Goal: Task Accomplishment & Management: Use online tool/utility

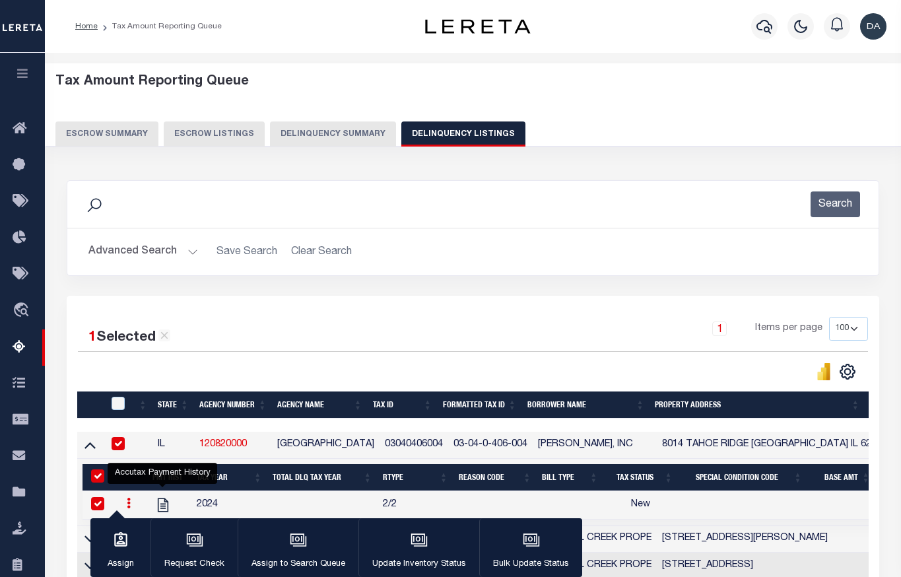
select select "100"
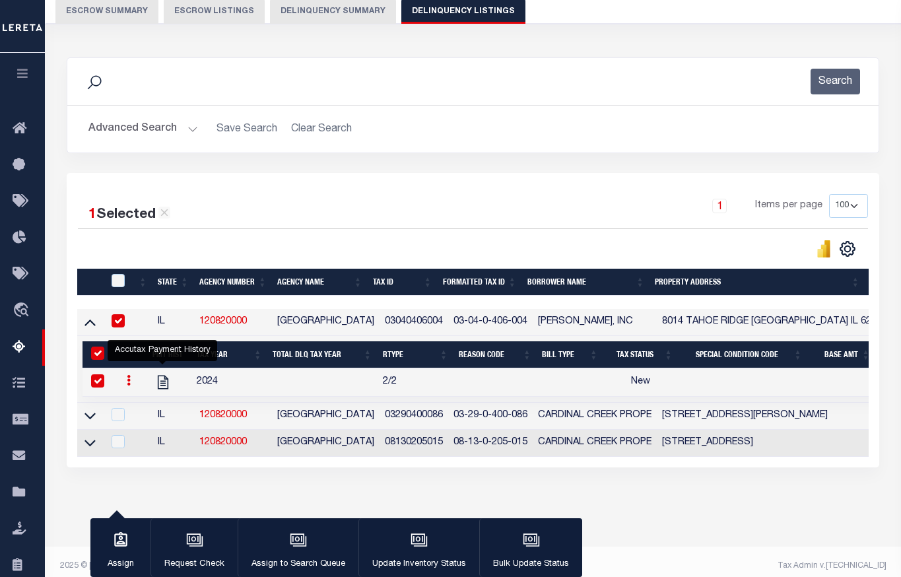
scroll to position [123, 0]
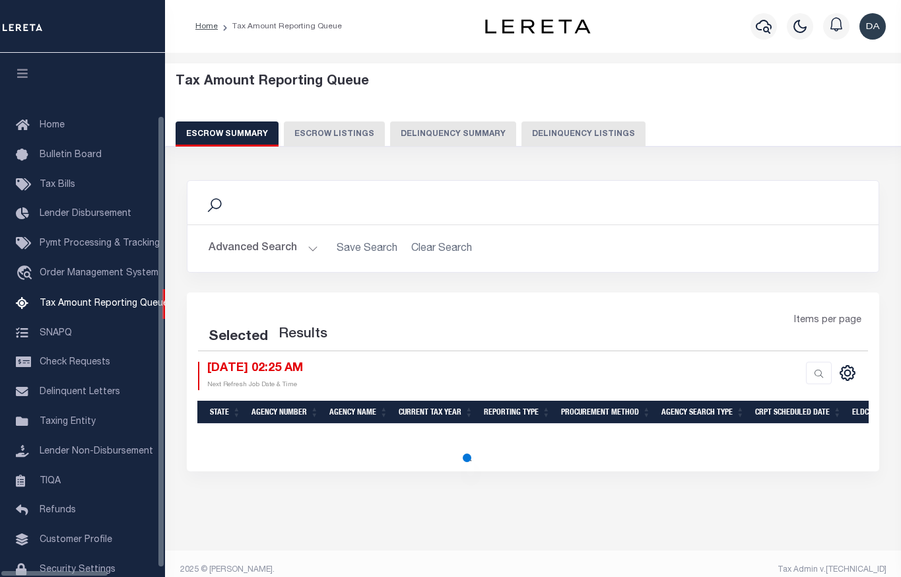
select select "100"
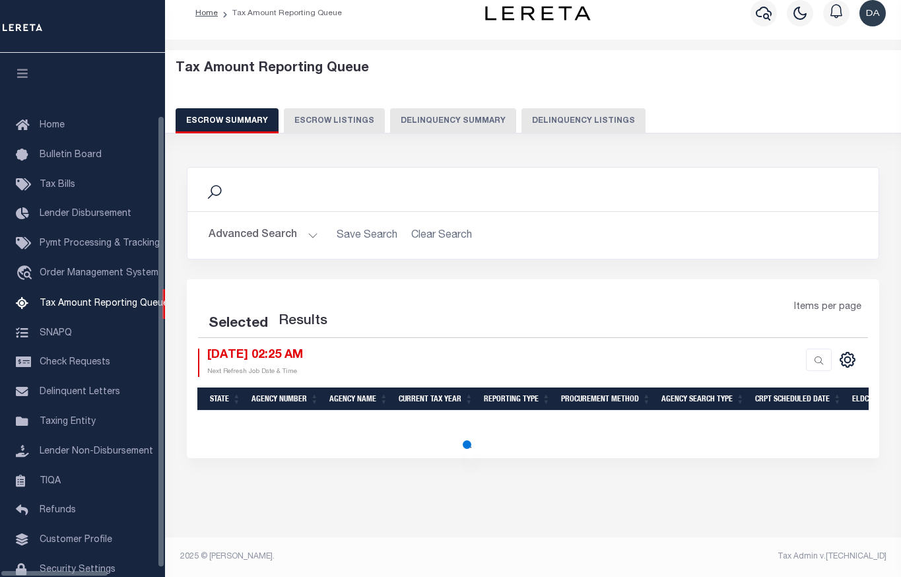
select select "100"
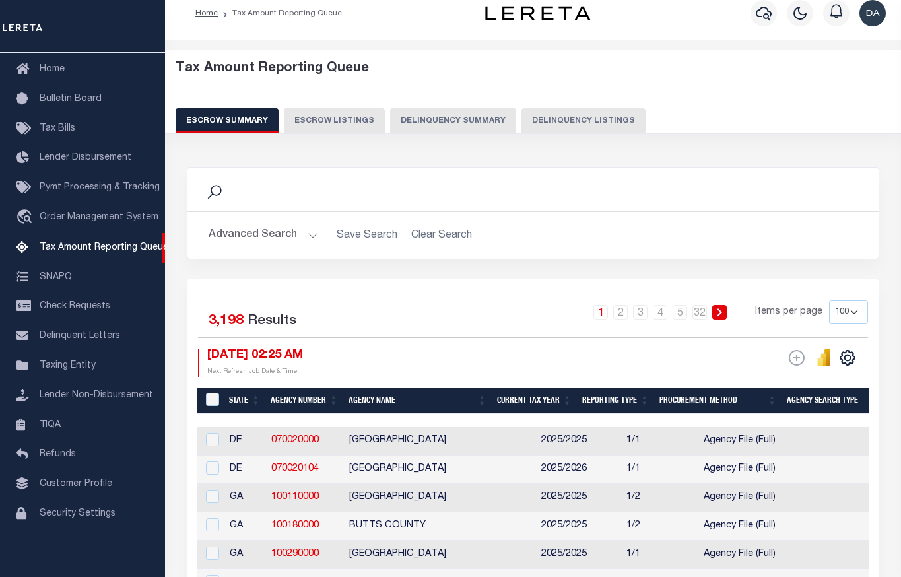
click at [438, 119] on button "Delinquency Summary" at bounding box center [453, 120] width 126 height 25
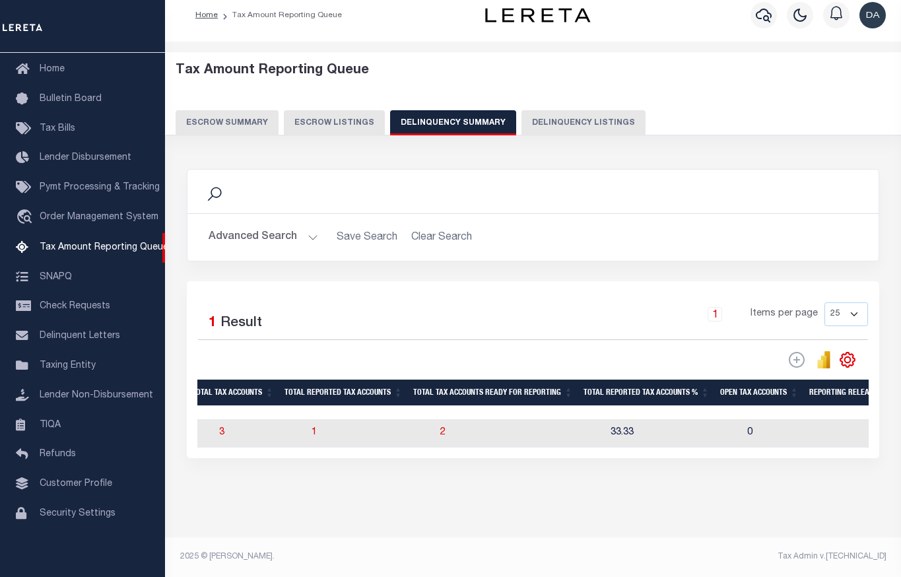
scroll to position [0, 1320]
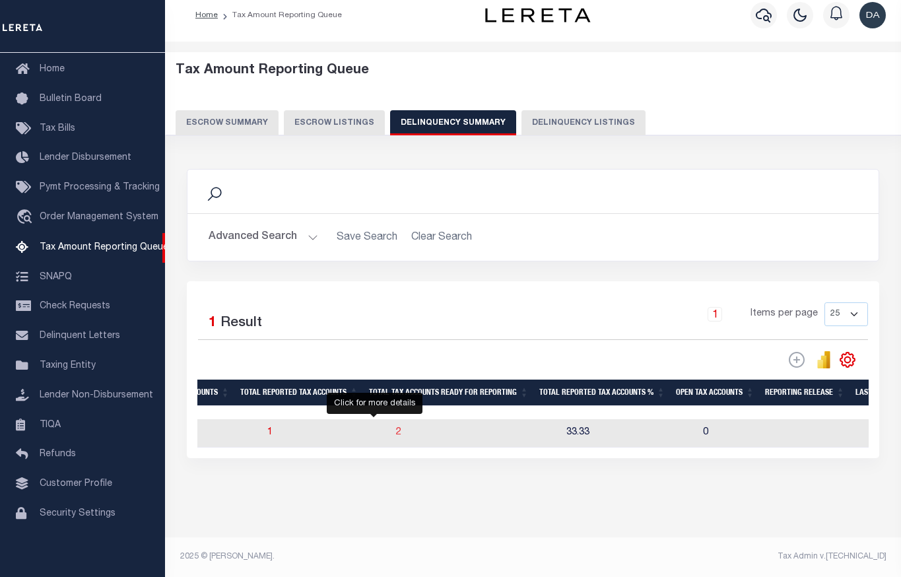
click at [396, 432] on span "2" at bounding box center [398, 432] width 5 height 9
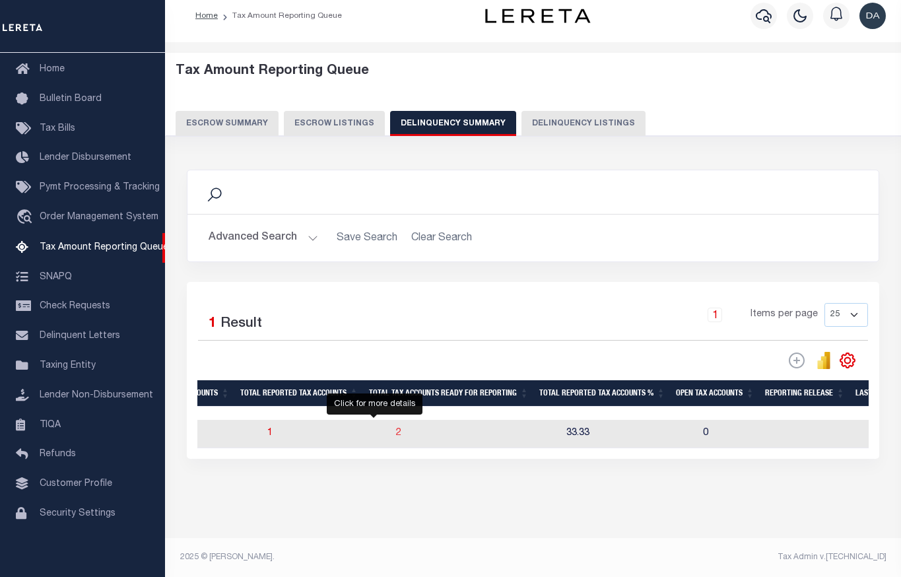
select select "100"
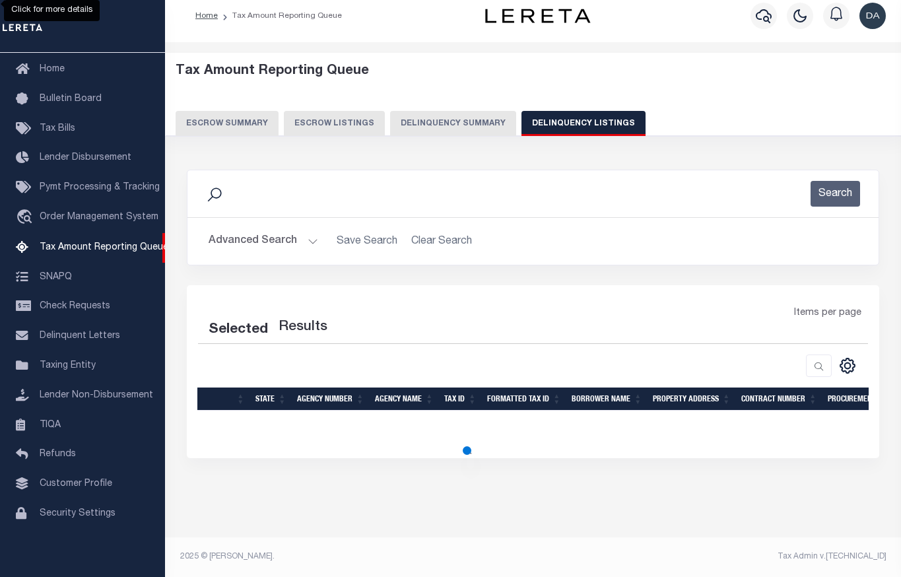
select select "100"
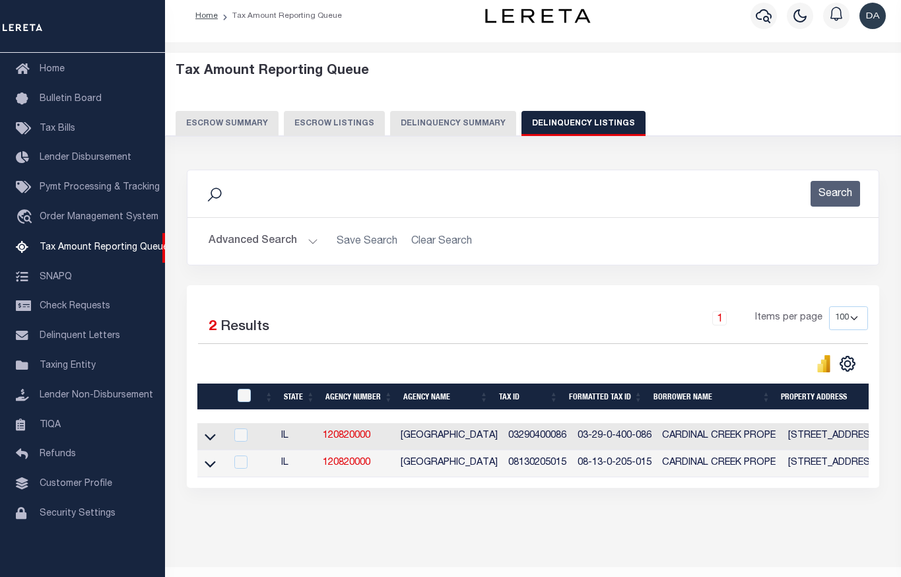
click at [496, 129] on button "Delinquency Summary" at bounding box center [453, 123] width 126 height 25
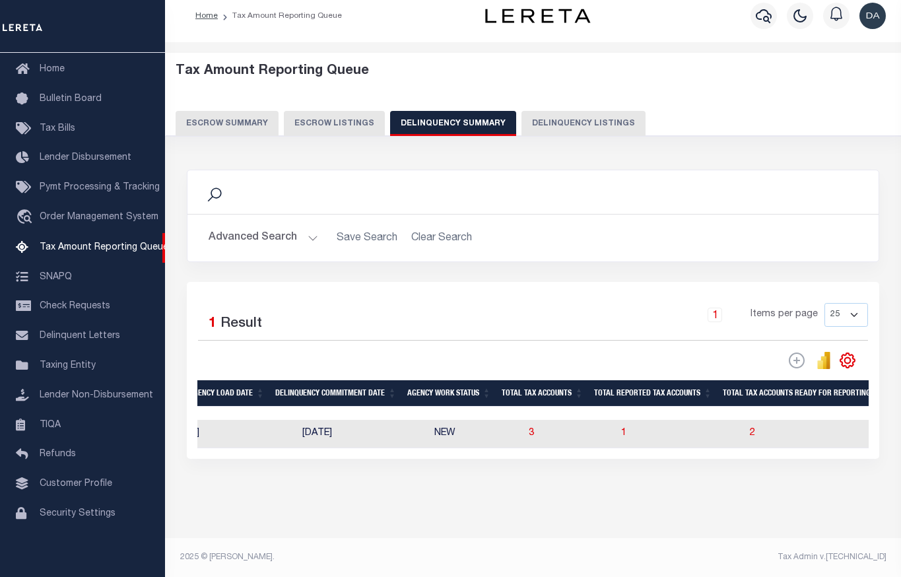
scroll to position [0, 986]
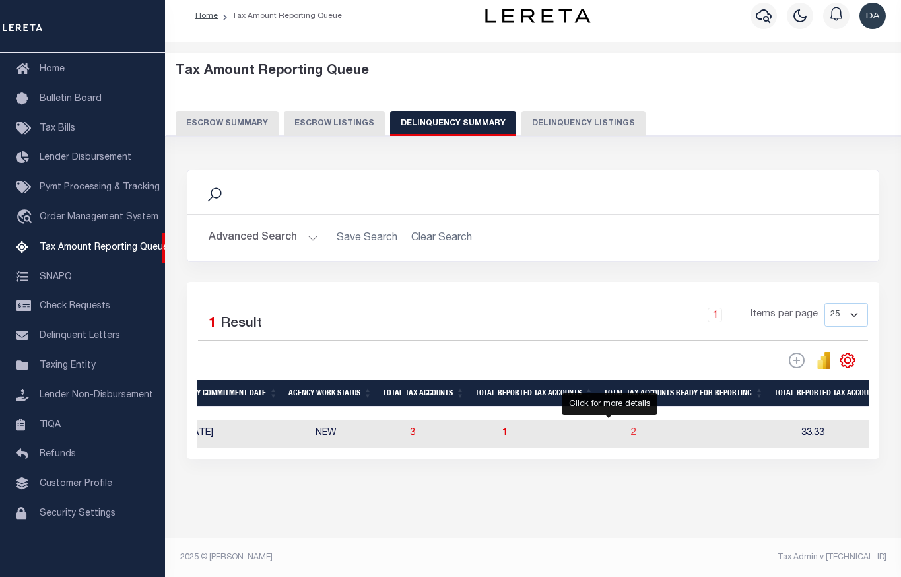
click at [631, 435] on span "2" at bounding box center [633, 432] width 5 height 9
select select "100"
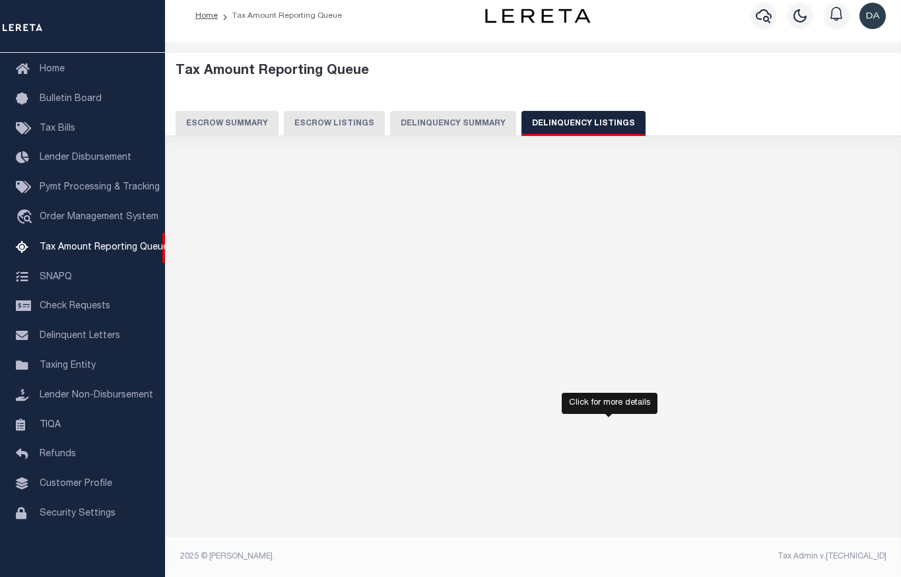
select select "100"
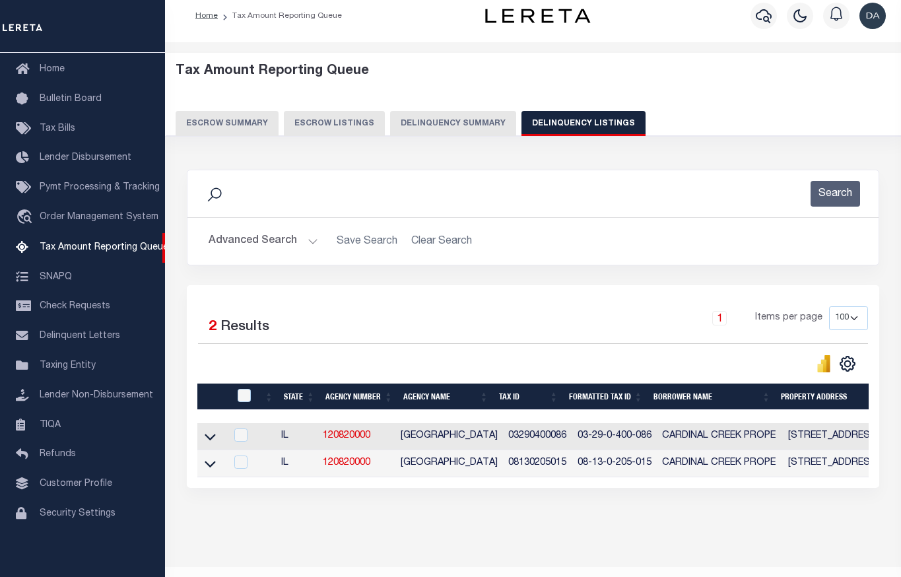
click at [459, 132] on button "Delinquency Summary" at bounding box center [453, 123] width 126 height 25
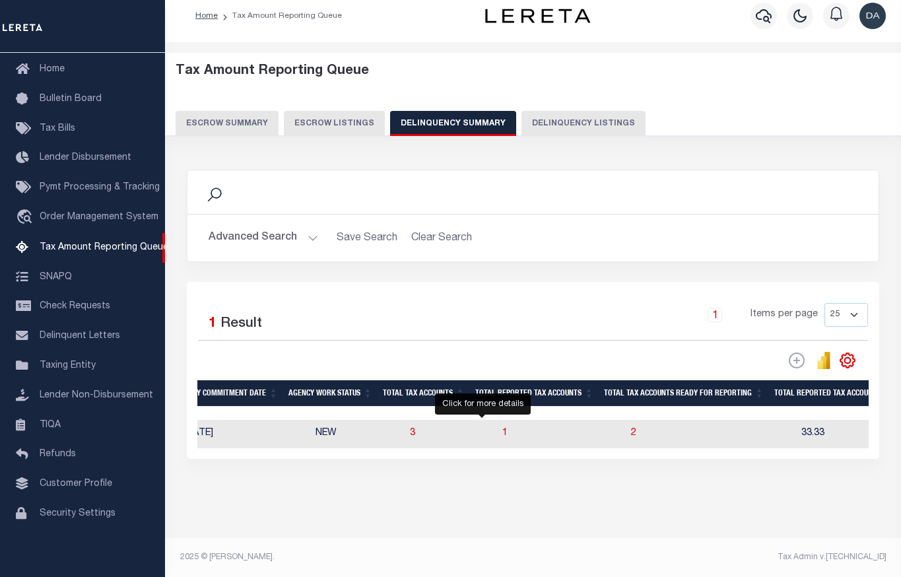
click at [497, 434] on td "1" at bounding box center [561, 434] width 129 height 28
checkbox input "true"
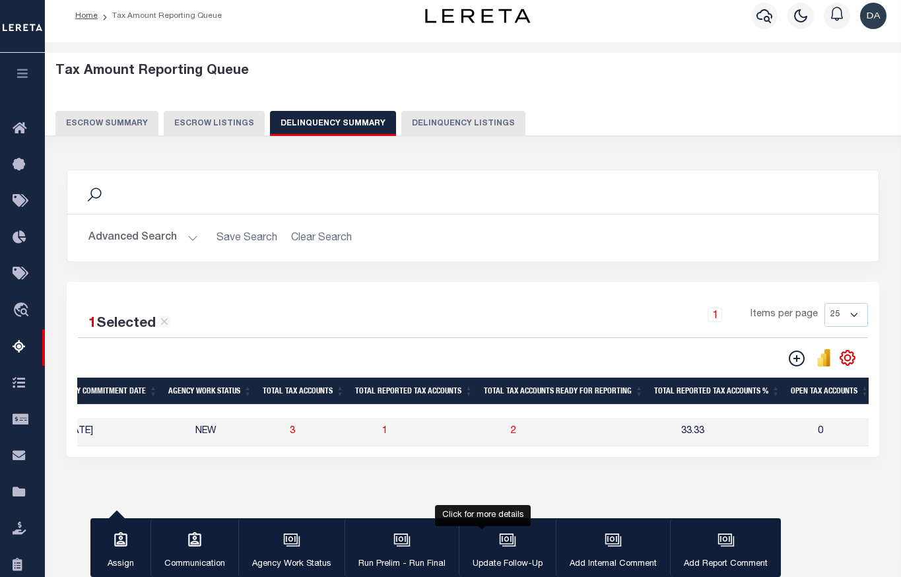
click at [382, 436] on span "1" at bounding box center [384, 430] width 5 height 9
select select "100"
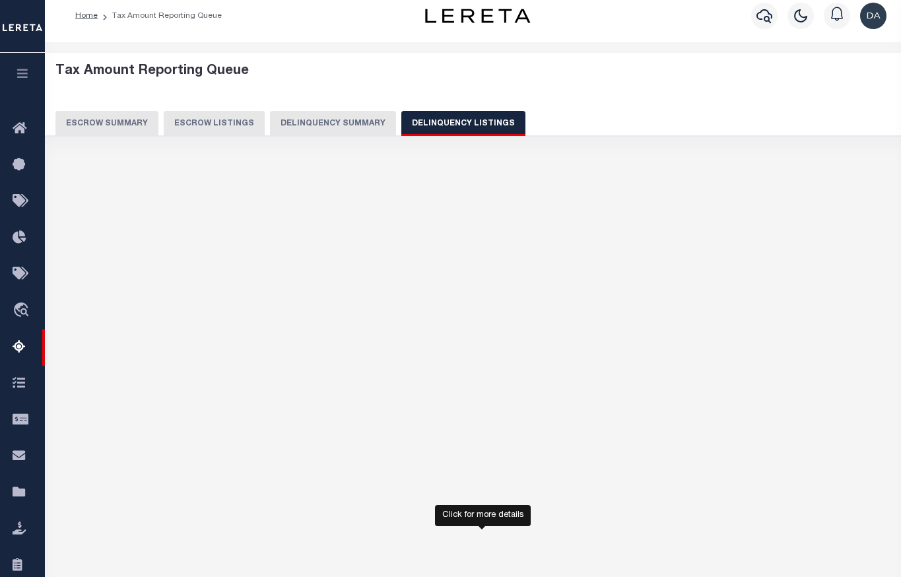
select select "100"
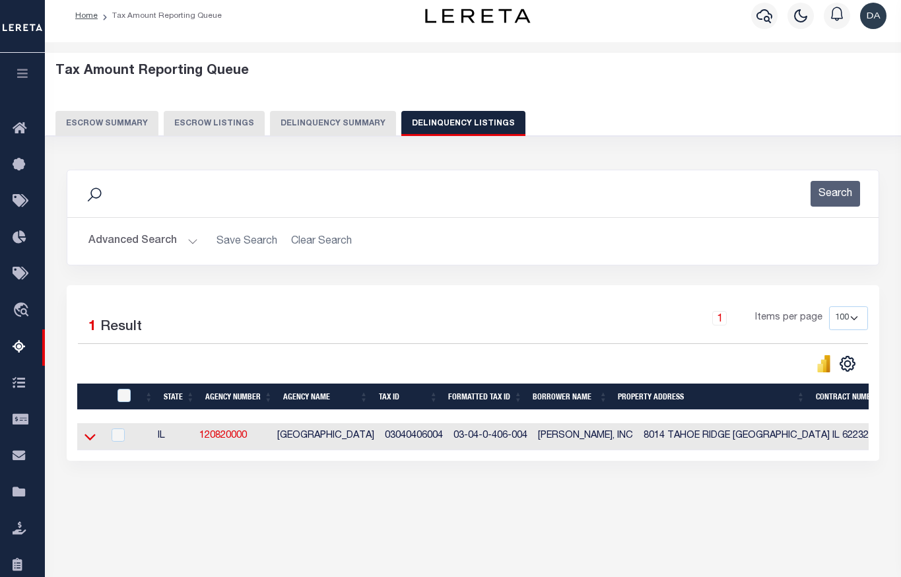
click at [94, 442] on icon at bounding box center [89, 437] width 11 height 14
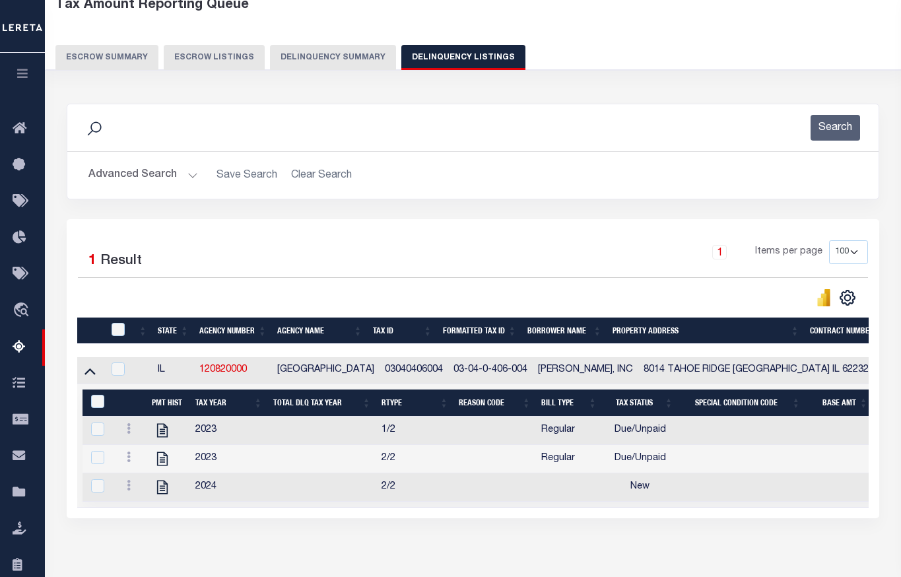
scroll to position [0, 0]
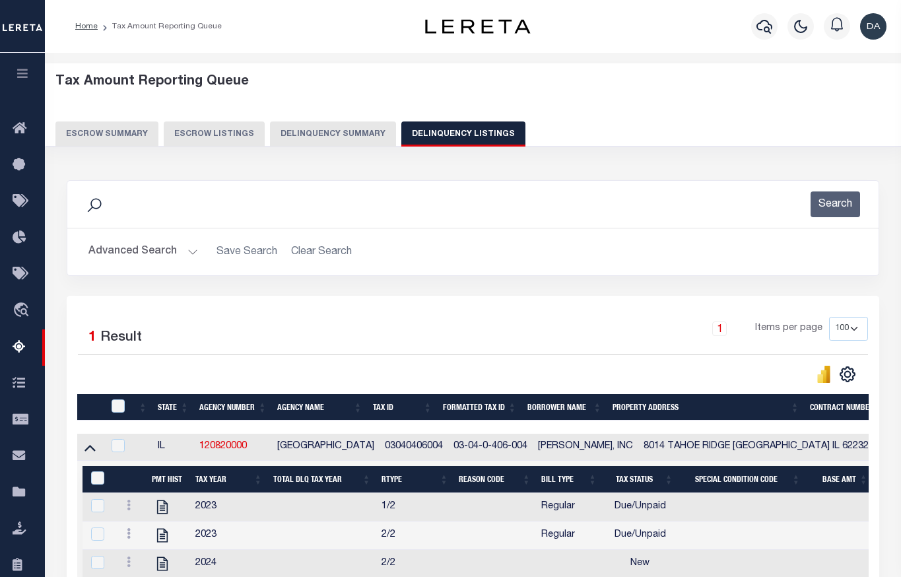
click at [303, 127] on button "Delinquency Summary" at bounding box center [333, 133] width 126 height 25
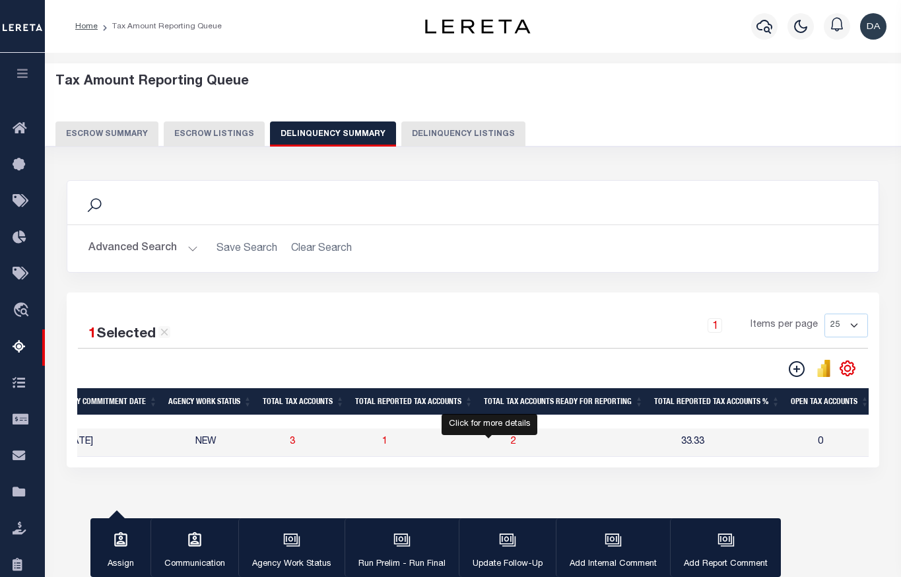
click at [511, 446] on span "2" at bounding box center [513, 441] width 5 height 9
select select "100"
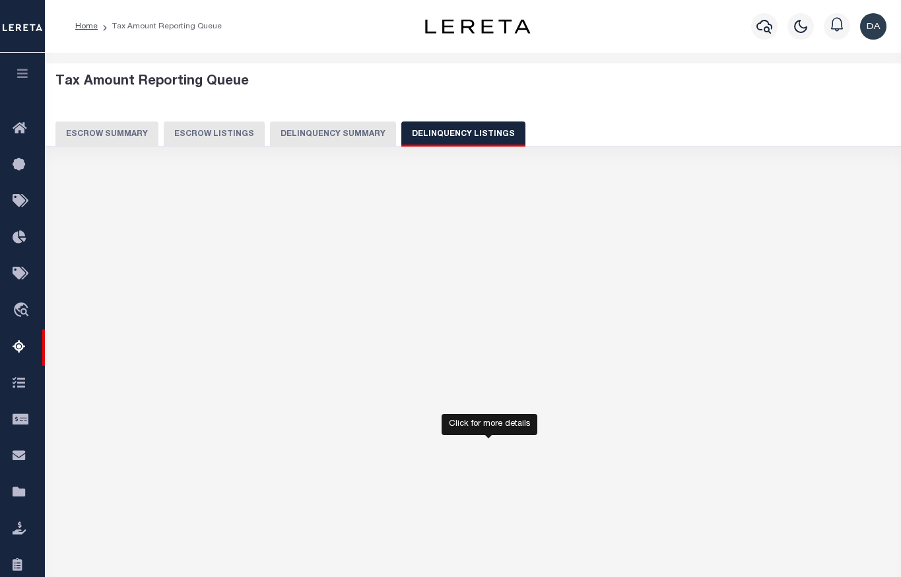
select select "100"
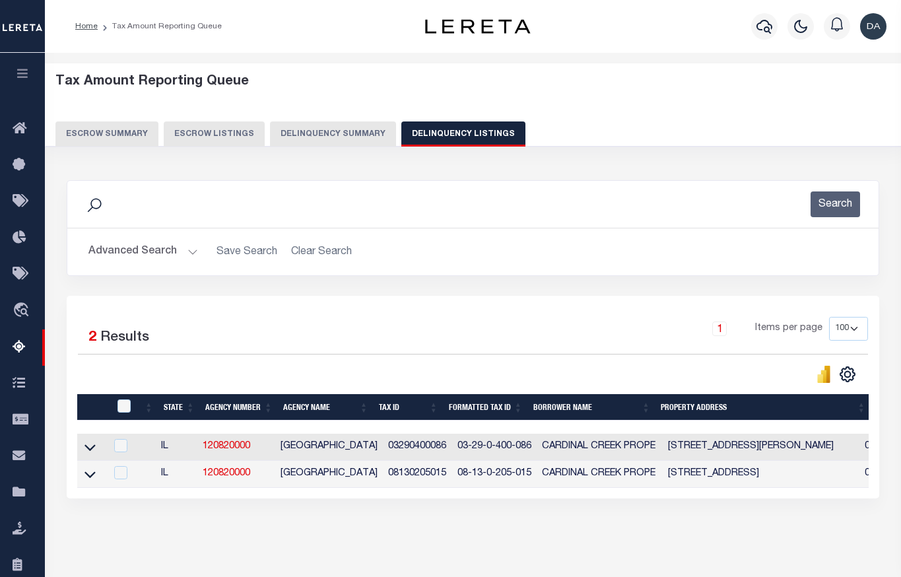
click at [361, 134] on button "Delinquency Summary" at bounding box center [333, 133] width 126 height 25
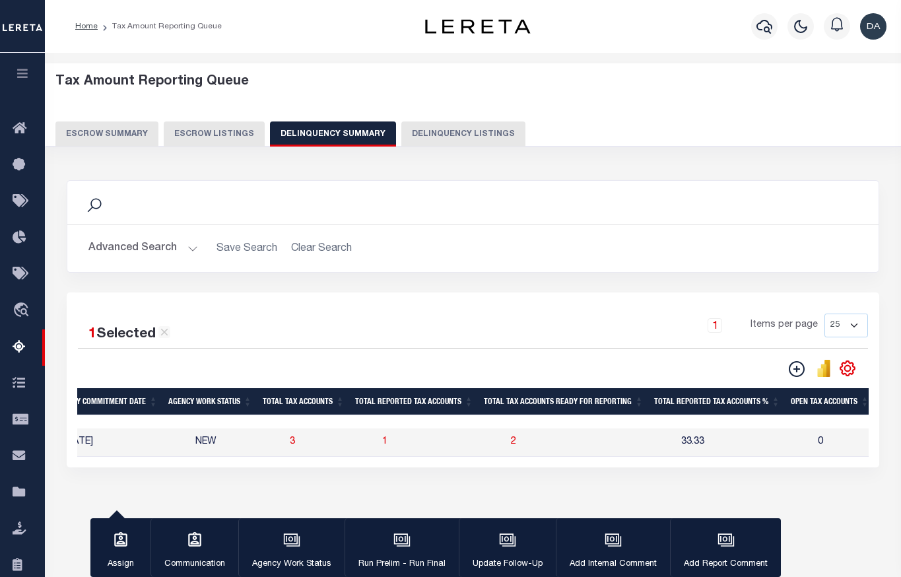
click at [435, 439] on td "1" at bounding box center [441, 442] width 129 height 28
checkbox input "false"
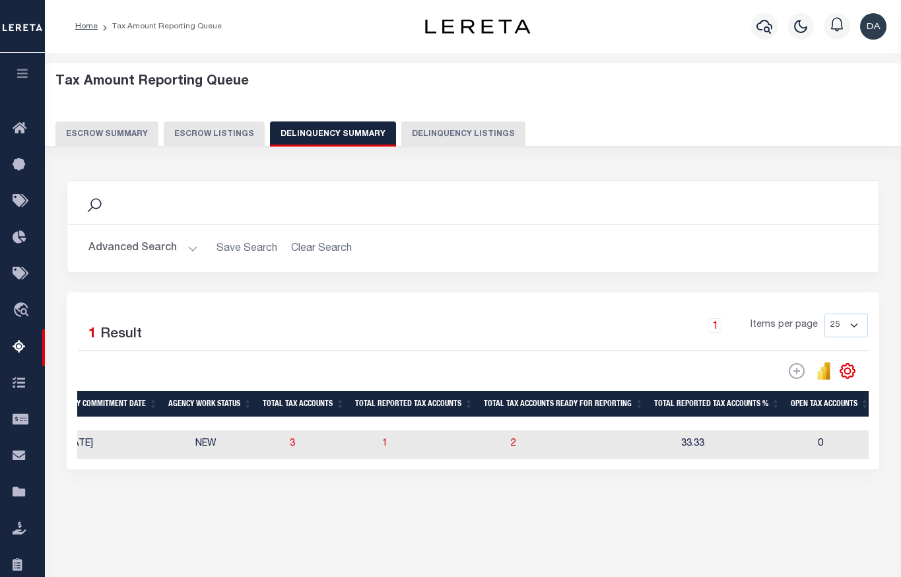
click at [435, 439] on td "1" at bounding box center [441, 444] width 129 height 28
checkbox input "true"
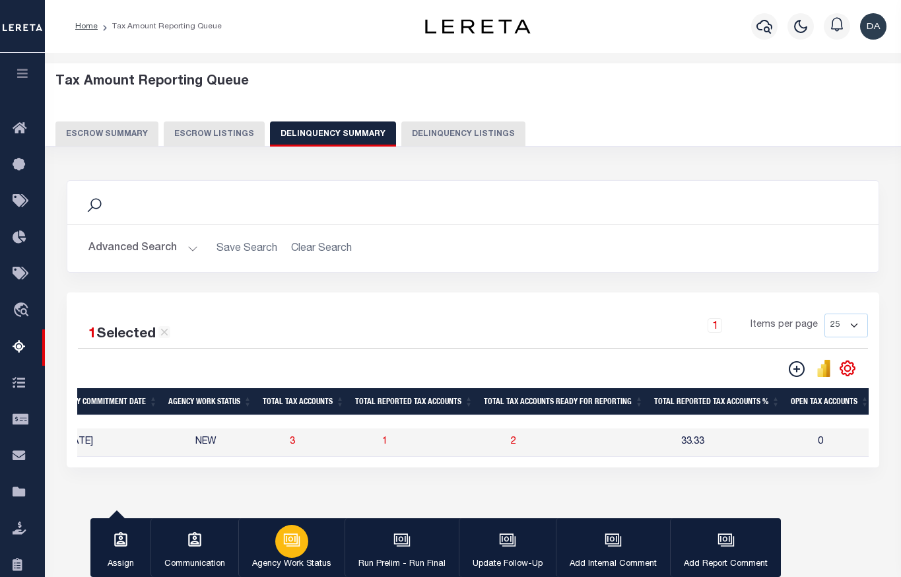
click at [281, 554] on div "button" at bounding box center [291, 541] width 33 height 33
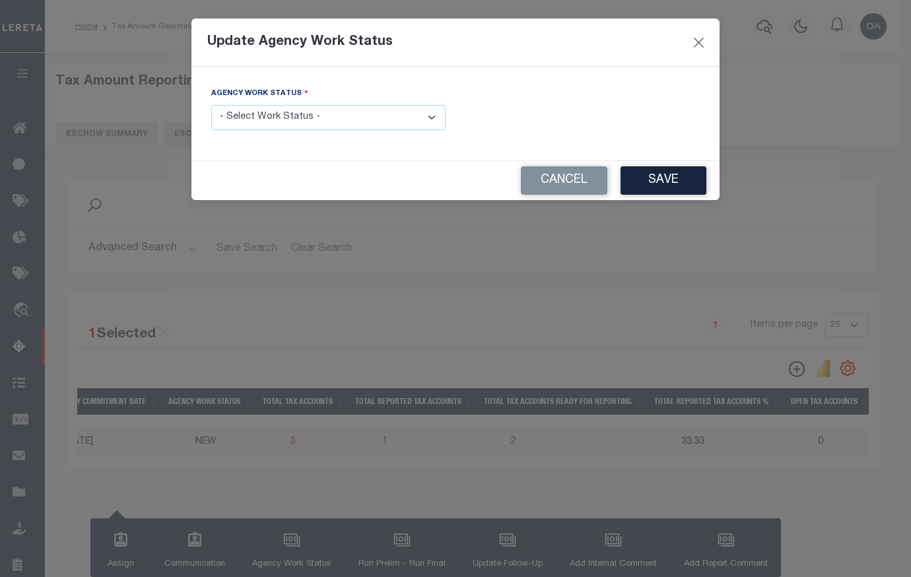
click at [268, 121] on select "- Select Work Status - In Progress Pending Agency Follow-up Pending QC Ready fo…" at bounding box center [328, 118] width 234 height 26
select select "6"
click at [211, 105] on select "- Select Work Status - In Progress Pending Agency Follow-up Pending QC Ready fo…" at bounding box center [328, 118] width 234 height 26
click at [653, 184] on button "Save" at bounding box center [663, 180] width 86 height 28
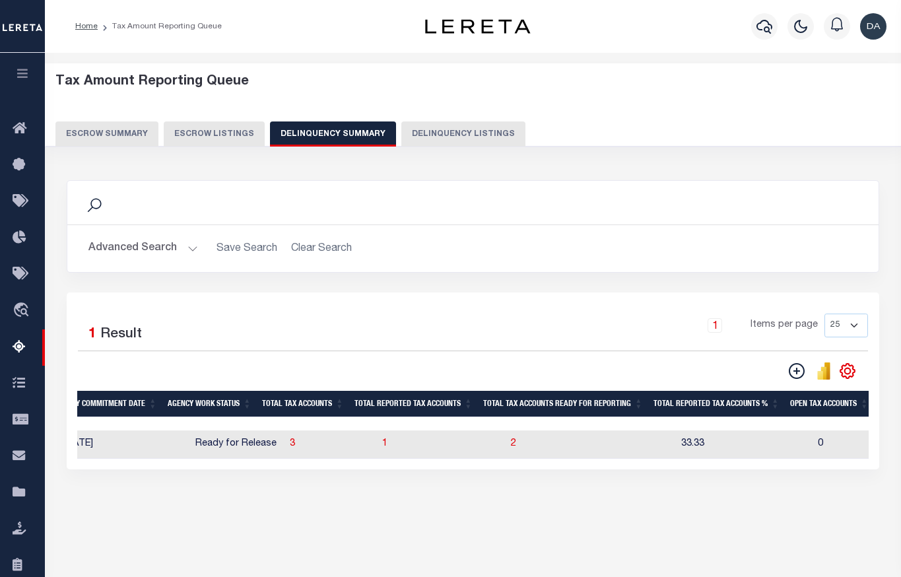
click at [323, 446] on td "3" at bounding box center [330, 444] width 92 height 28
checkbox input "true"
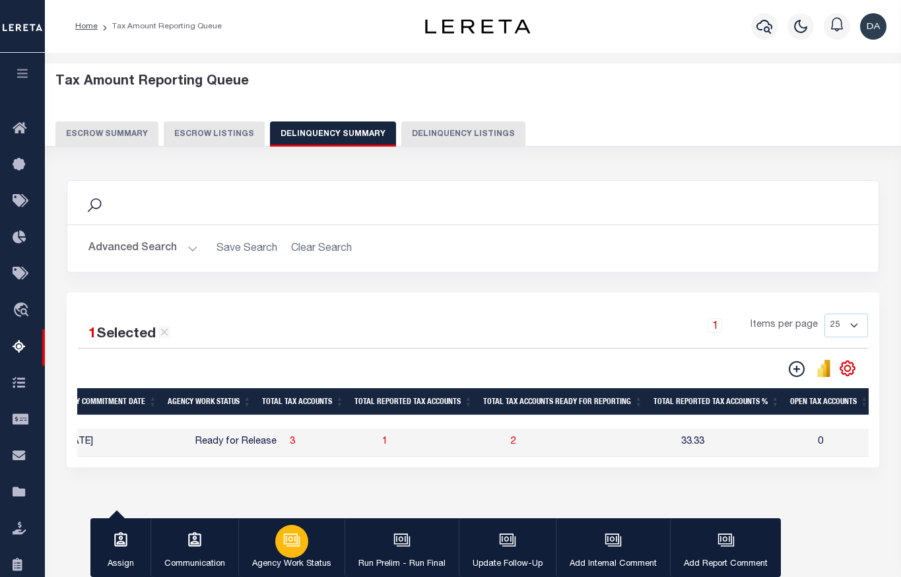
click at [305, 551] on button "Agency Work Status" at bounding box center [291, 547] width 106 height 59
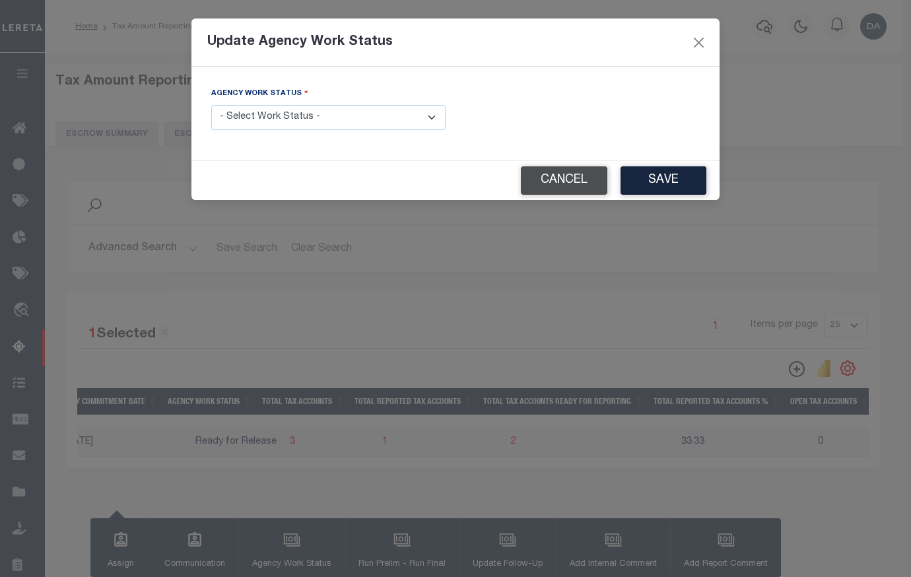
click at [560, 171] on button "Cancel" at bounding box center [564, 180] width 86 height 28
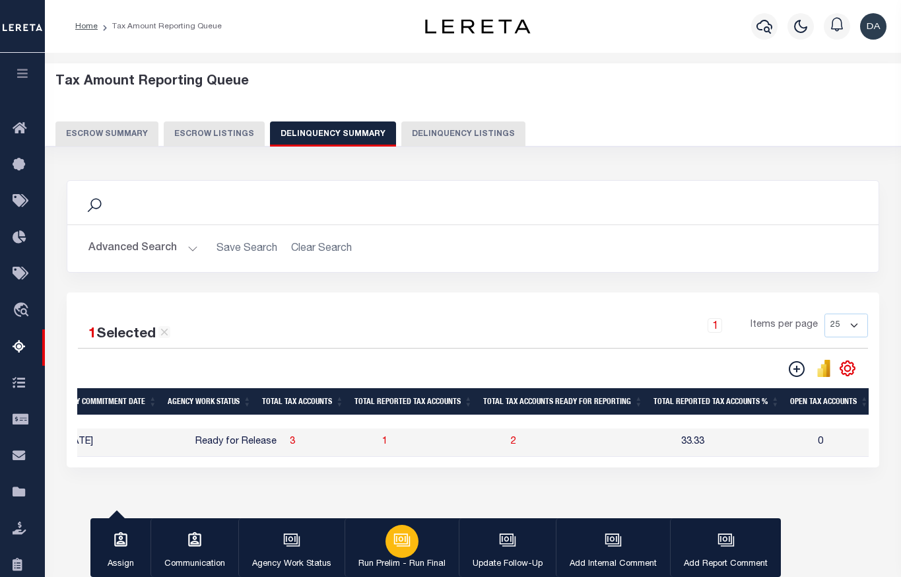
click at [422, 545] on button "Run Prelim - Run Final" at bounding box center [402, 547] width 114 height 59
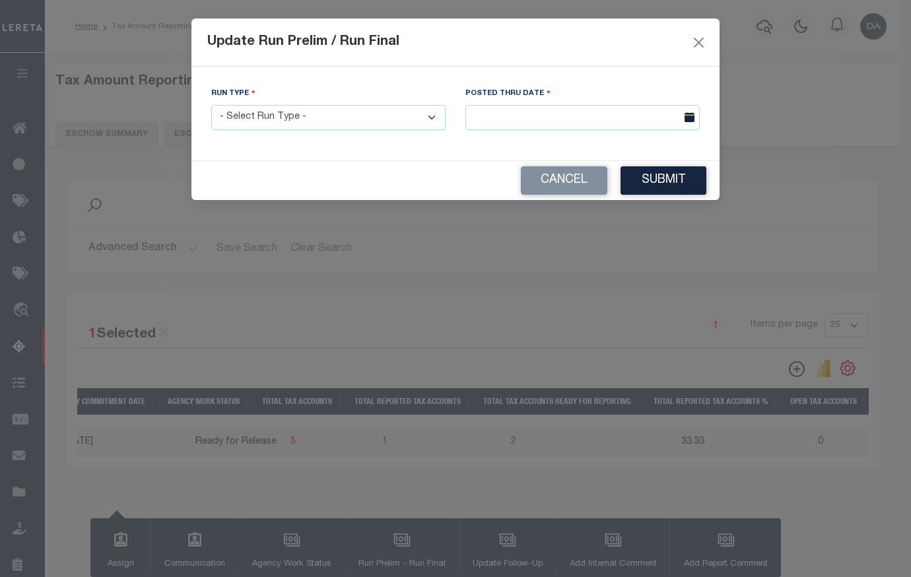
click at [334, 119] on select "- Select Run Type - Prelim Run Final Run" at bounding box center [328, 118] width 234 height 26
select select "F"
click at [211, 105] on select "- Select Run Type - Prelim Run Final Run" at bounding box center [328, 118] width 234 height 26
click at [506, 113] on input "text" at bounding box center [582, 118] width 234 height 26
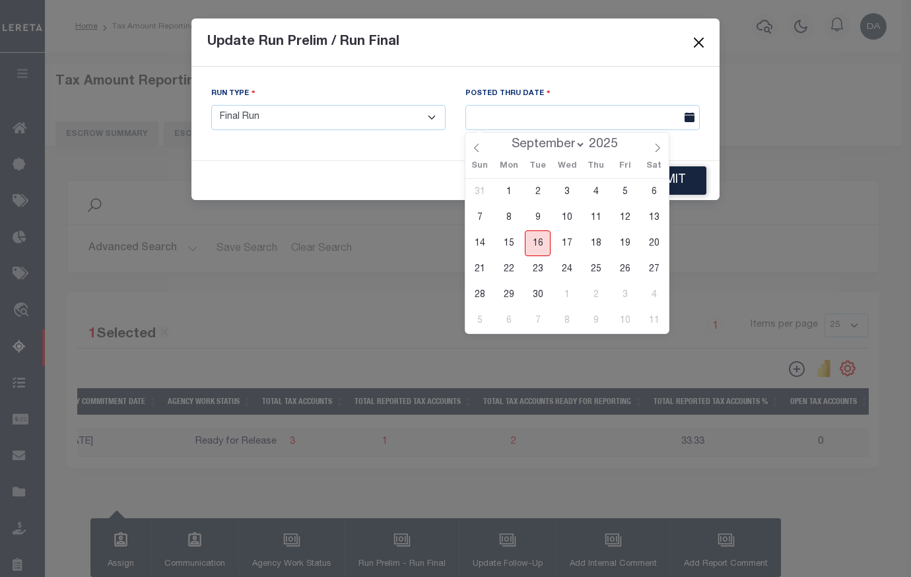
click at [535, 243] on span "16" at bounding box center [538, 243] width 26 height 26
type input "[DATE]"
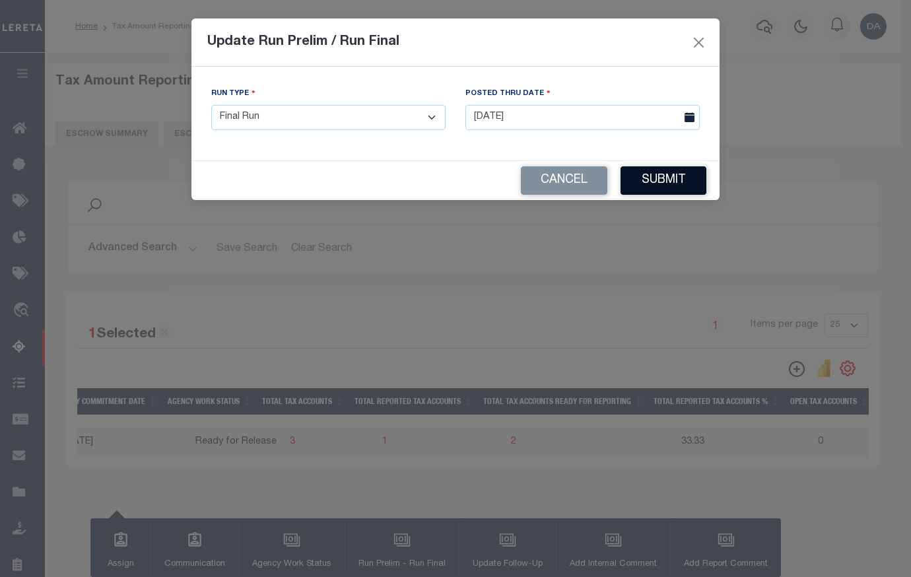
click at [681, 186] on button "Submit" at bounding box center [663, 180] width 86 height 28
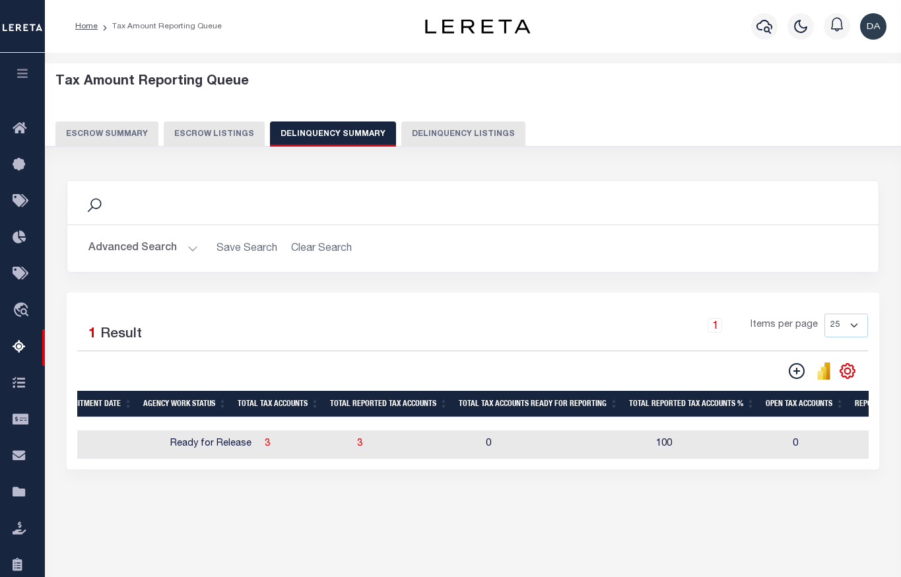
scroll to position [0, 1116]
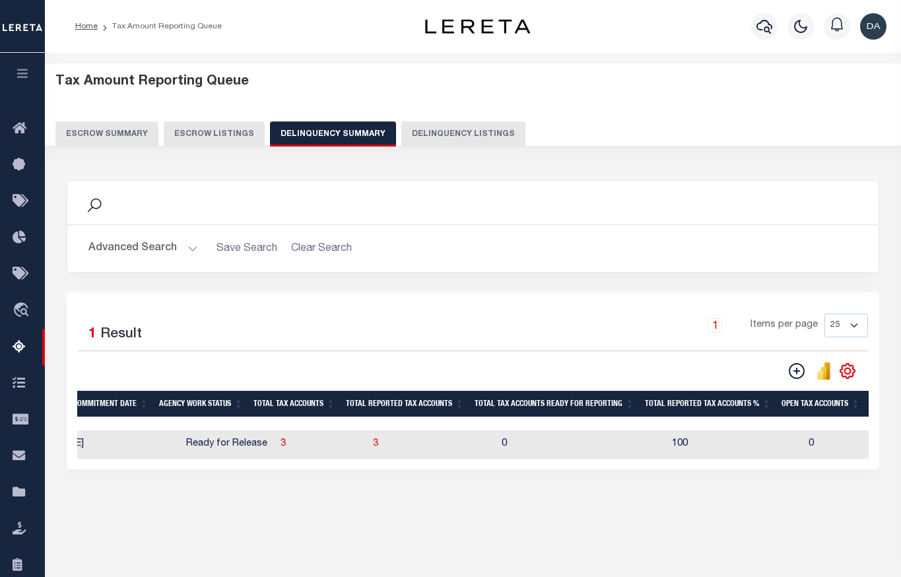
drag, startPoint x: 128, startPoint y: 248, endPoint x: 136, endPoint y: 256, distance: 11.2
click at [128, 250] on button "Advanced Search" at bounding box center [143, 249] width 110 height 26
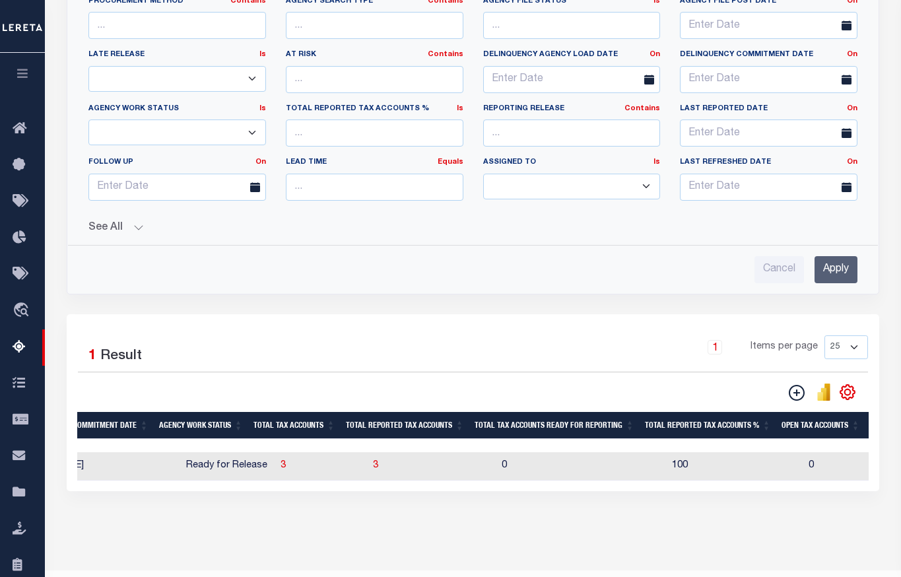
click at [116, 226] on button "See All" at bounding box center [472, 228] width 769 height 13
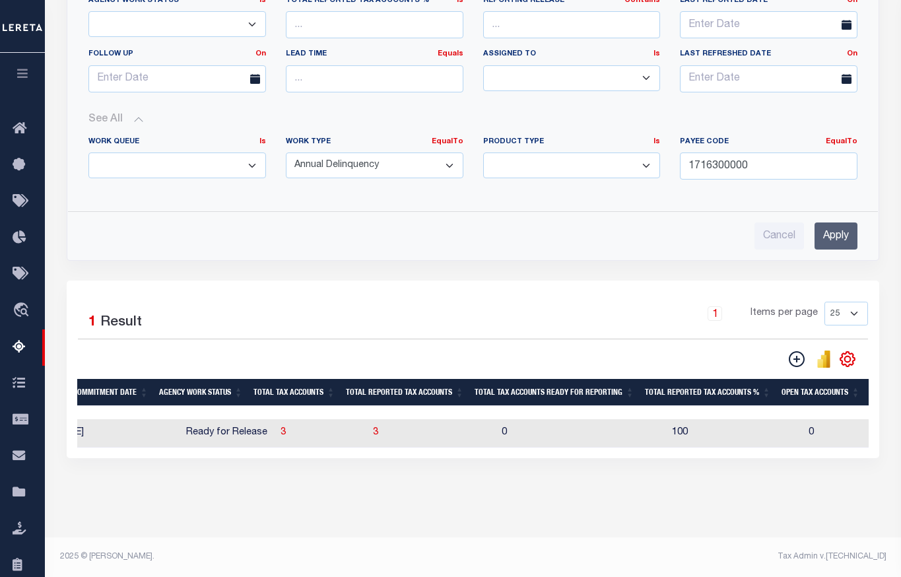
click at [406, 436] on td "3" at bounding box center [432, 433] width 129 height 28
checkbox input "true"
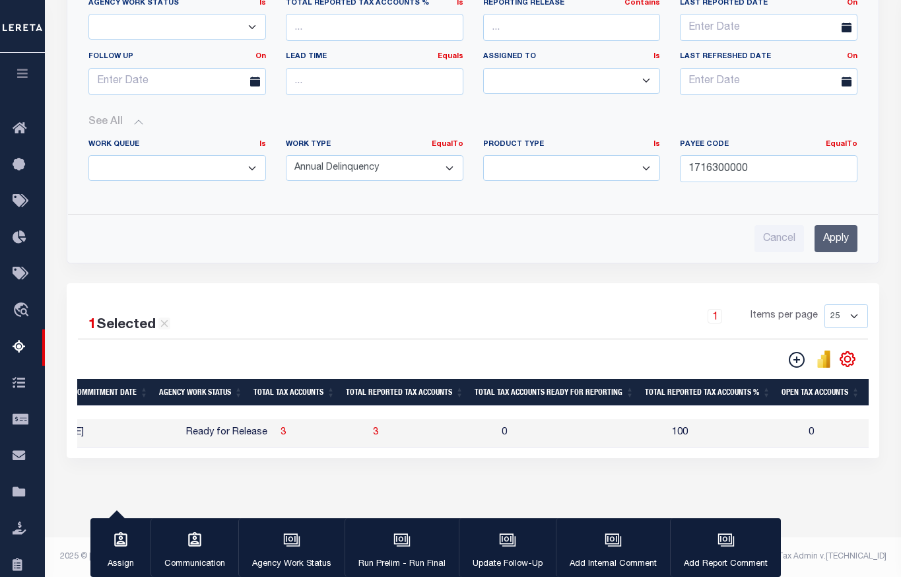
click at [406, 436] on td "3" at bounding box center [432, 433] width 129 height 28
checkbox input "false"
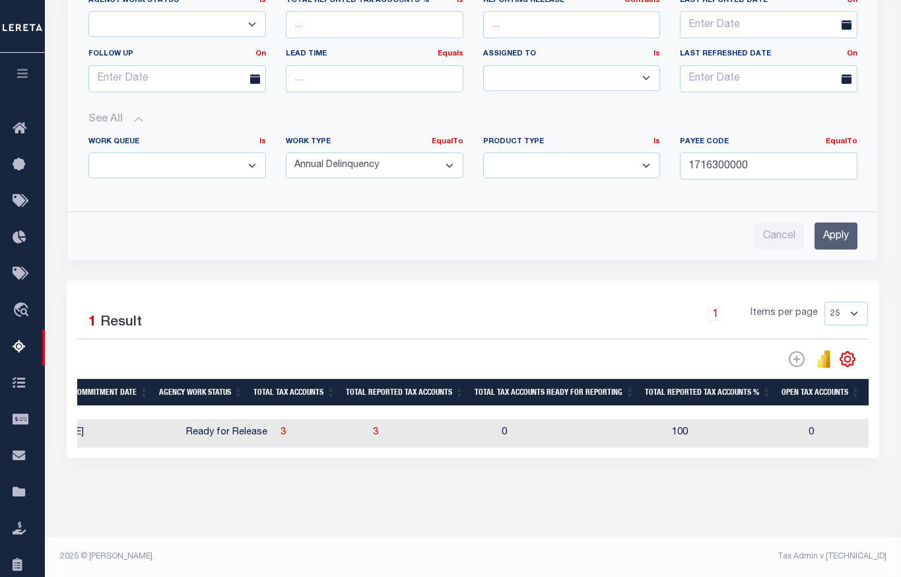
click at [406, 436] on td "3" at bounding box center [432, 433] width 129 height 28
checkbox input "true"
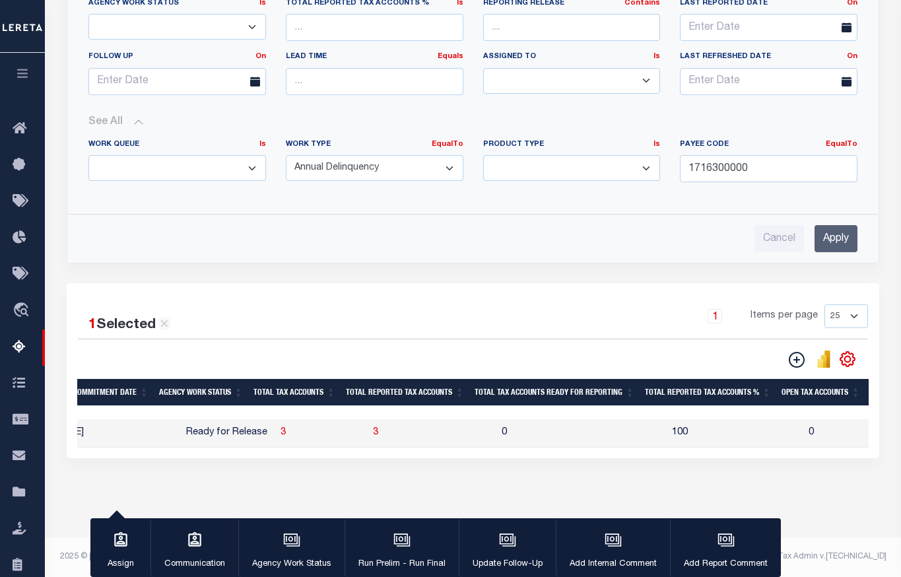
click at [434, 437] on td "3" at bounding box center [432, 433] width 129 height 28
checkbox input "false"
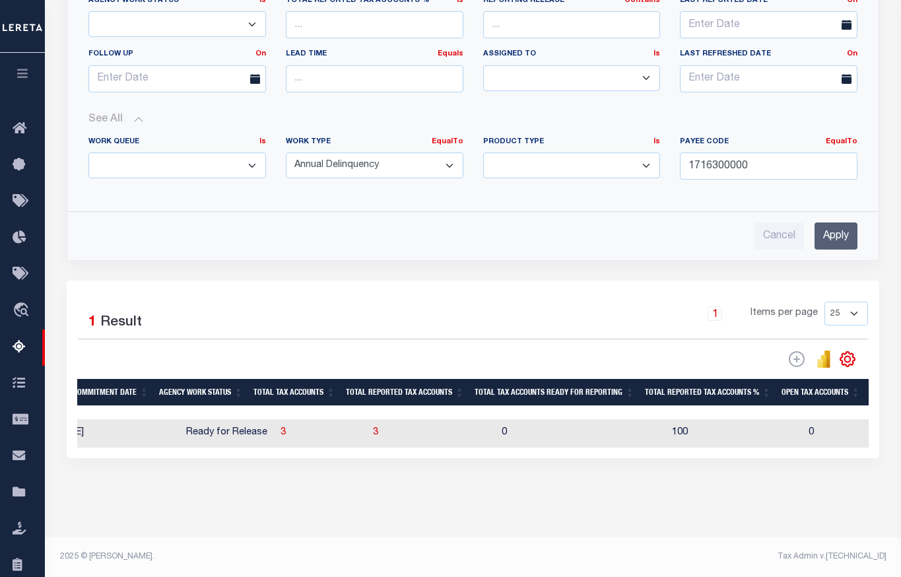
click at [530, 498] on div "Data sync process is currently running, you may face some response delays. Sear…" at bounding box center [473, 113] width 830 height 769
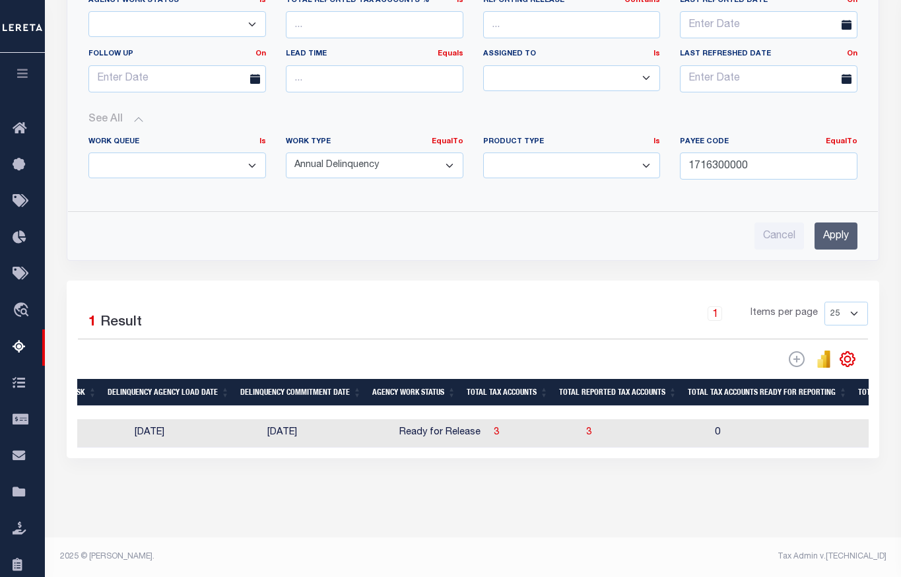
scroll to position [0, 874]
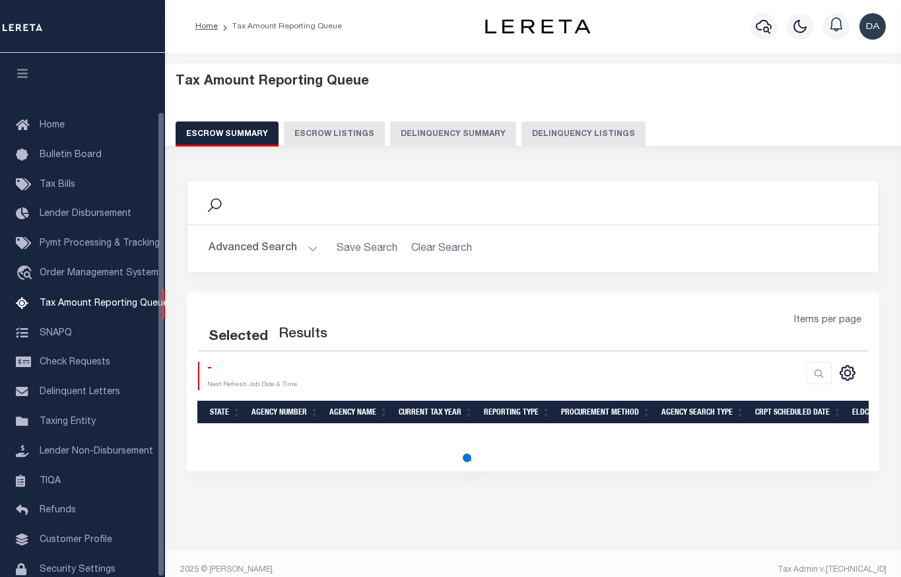
select select "100"
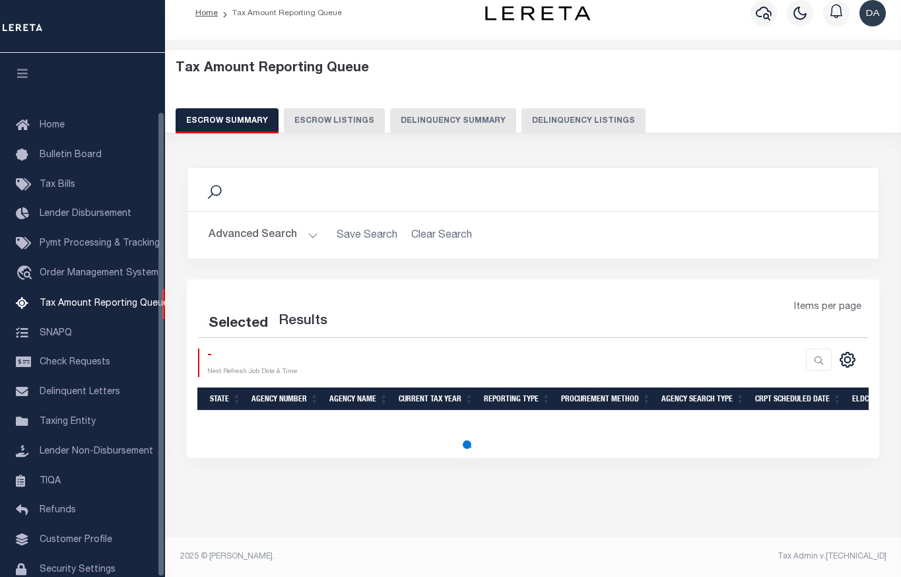
select select "100"
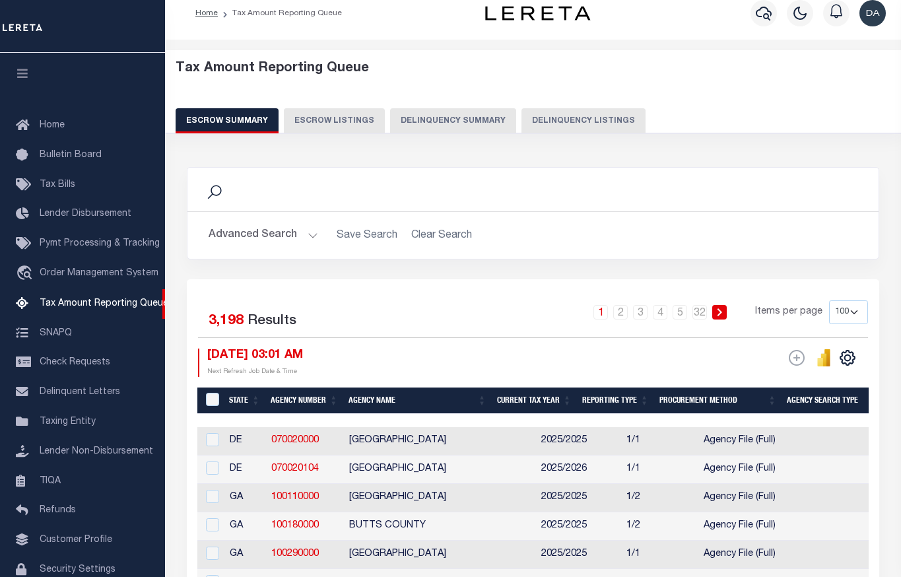
scroll to position [66, 0]
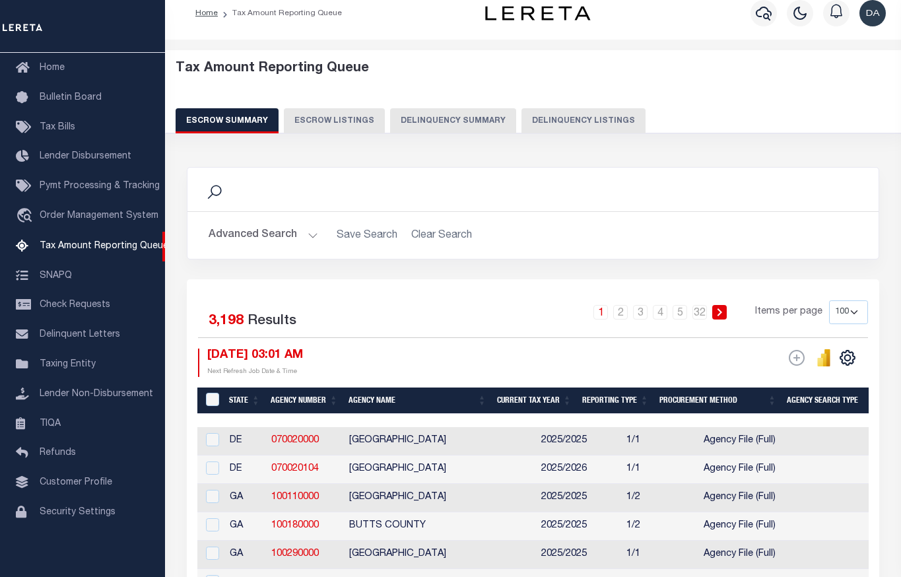
click at [440, 112] on button "Delinquency Summary" at bounding box center [453, 120] width 126 height 25
select select
select select "AnnualDelinquency"
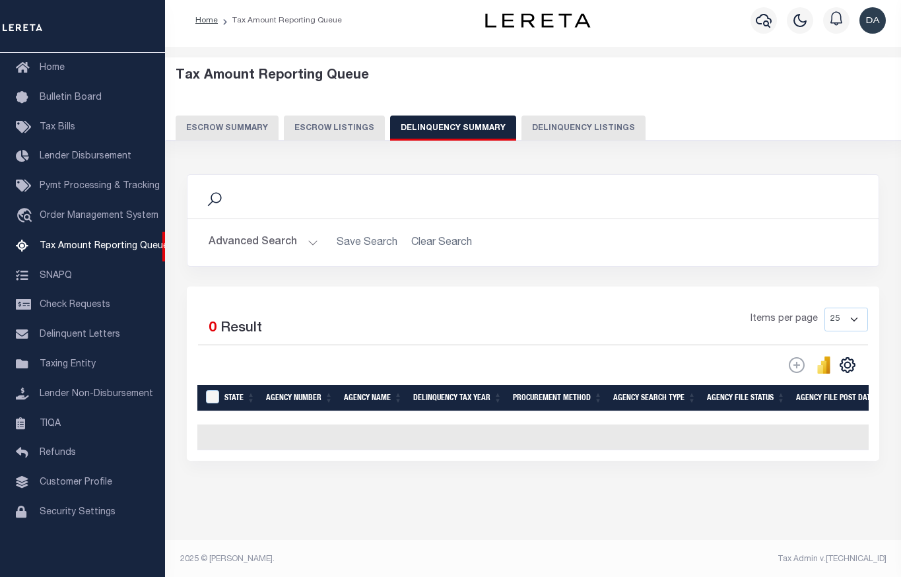
scroll to position [13, 0]
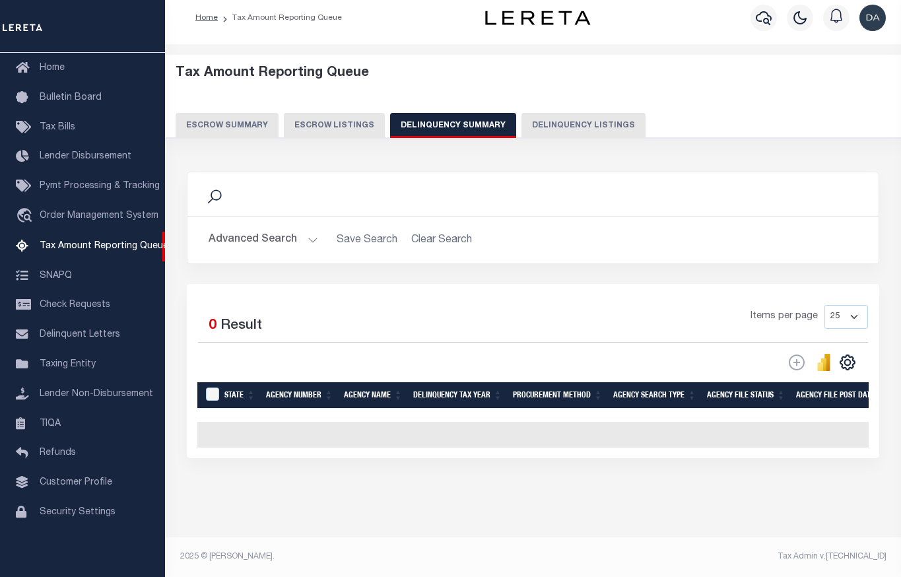
click at [290, 244] on button "Advanced Search" at bounding box center [264, 240] width 110 height 26
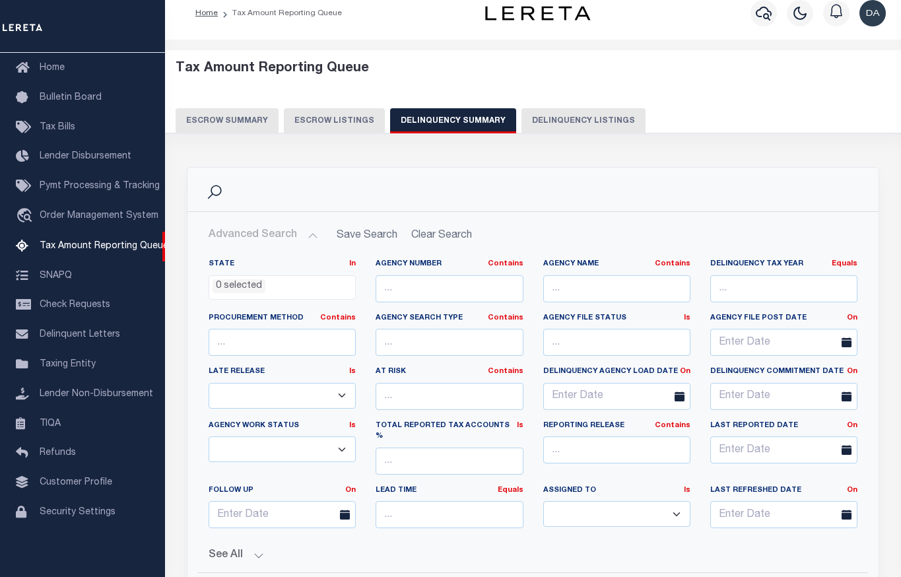
scroll to position [277, 0]
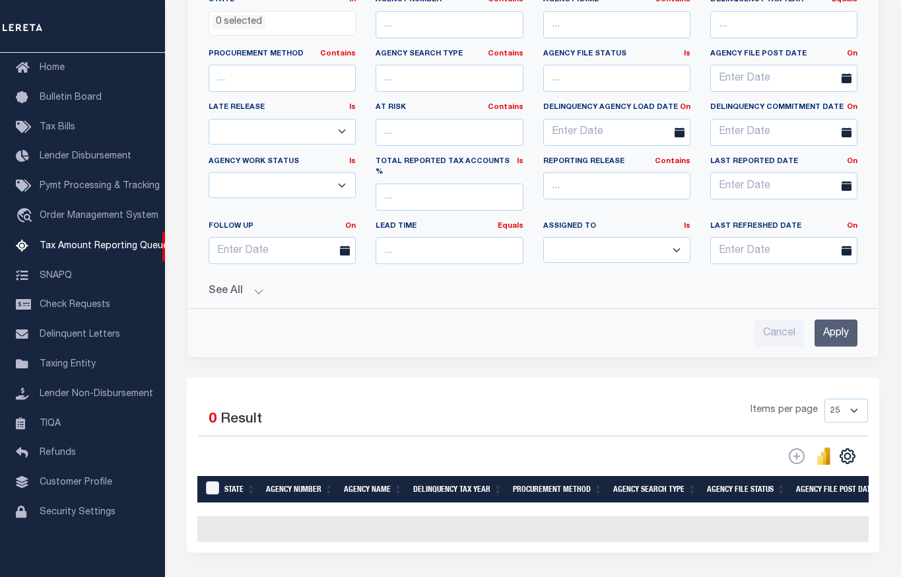
click at [240, 285] on button "See All" at bounding box center [533, 291] width 649 height 13
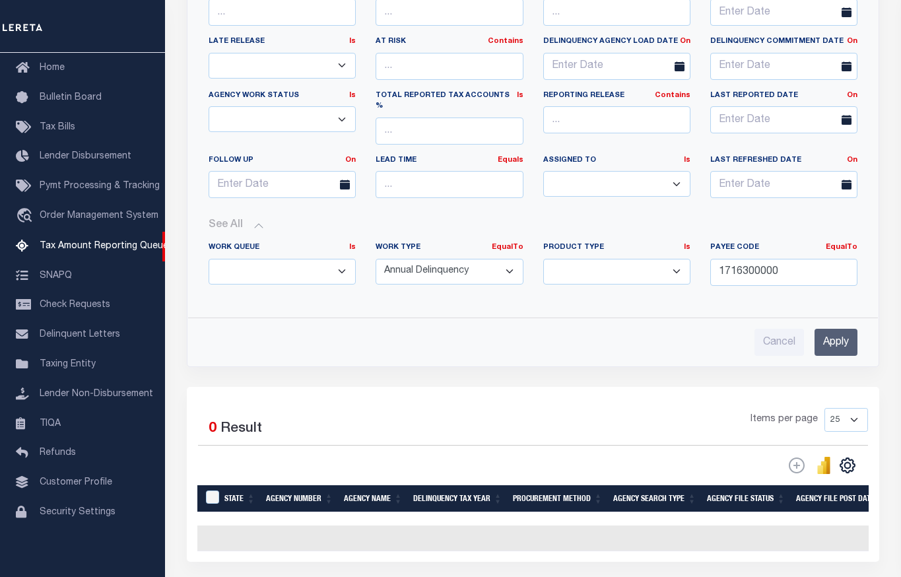
scroll to position [409, 0]
